Goal: Navigation & Orientation: Find specific page/section

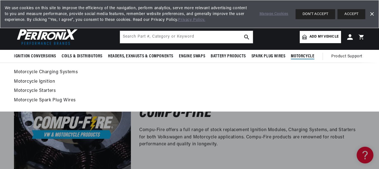
click at [47, 83] on link "Motorcycle Ignition" at bounding box center [189, 82] width 351 height 8
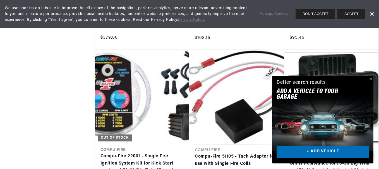
scroll to position [613, 0]
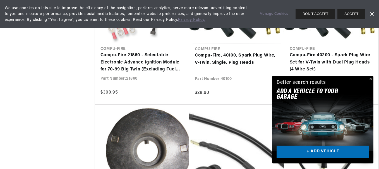
scroll to position [864, 0]
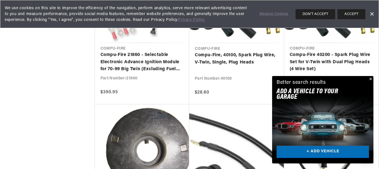
click at [371, 79] on button "Close" at bounding box center [369, 79] width 7 height 7
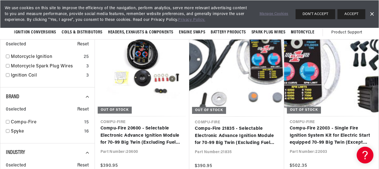
scroll to position [0, 89]
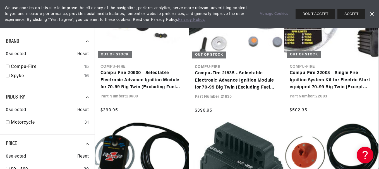
scroll to position [0, 169]
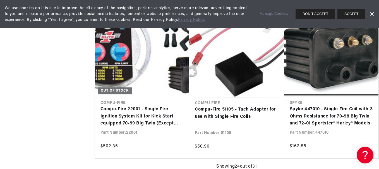
scroll to position [666, 0]
